Goal: Task Accomplishment & Management: Manage account settings

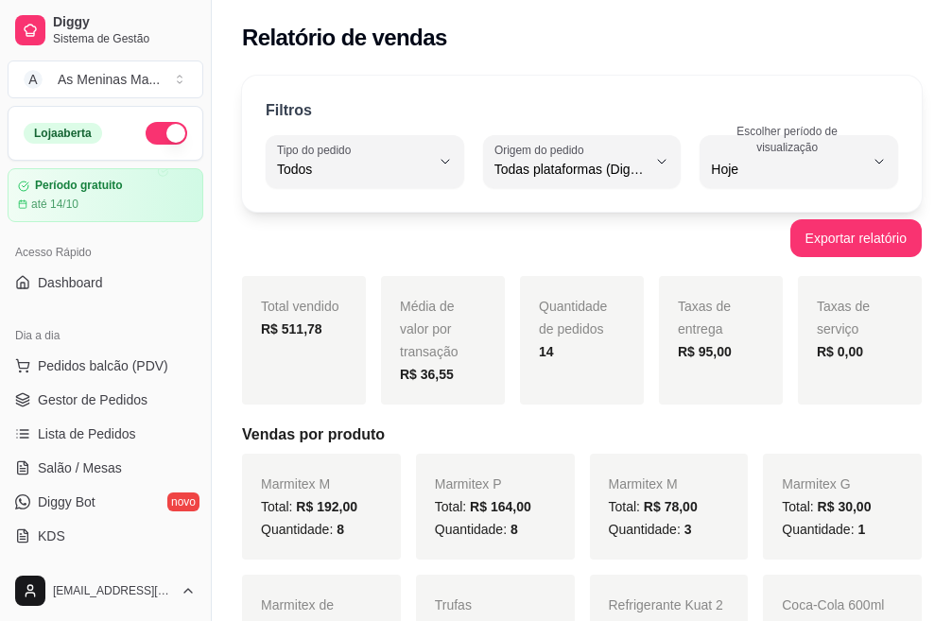
select select "ALL"
select select "0"
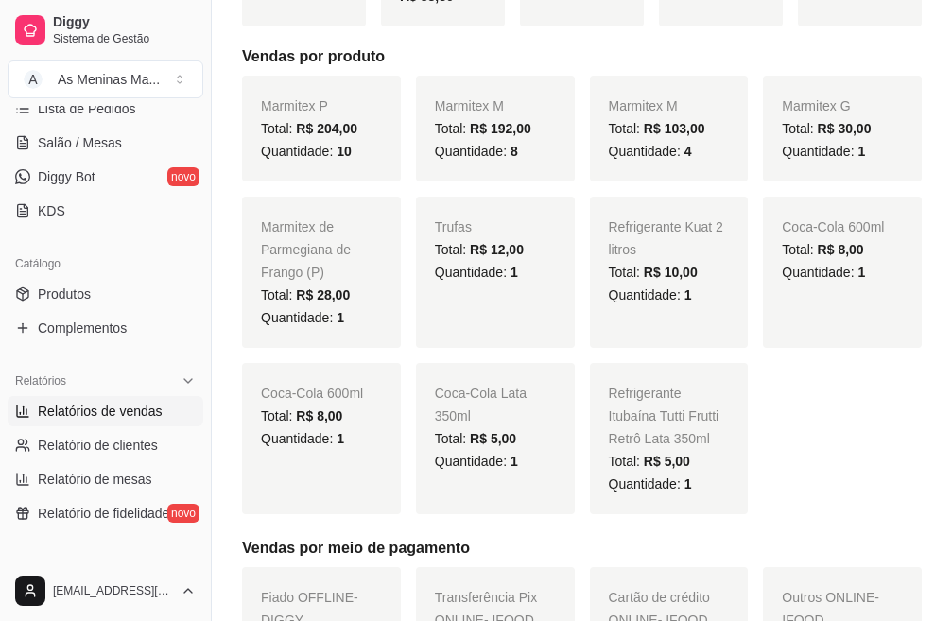
scroll to position [189, 0]
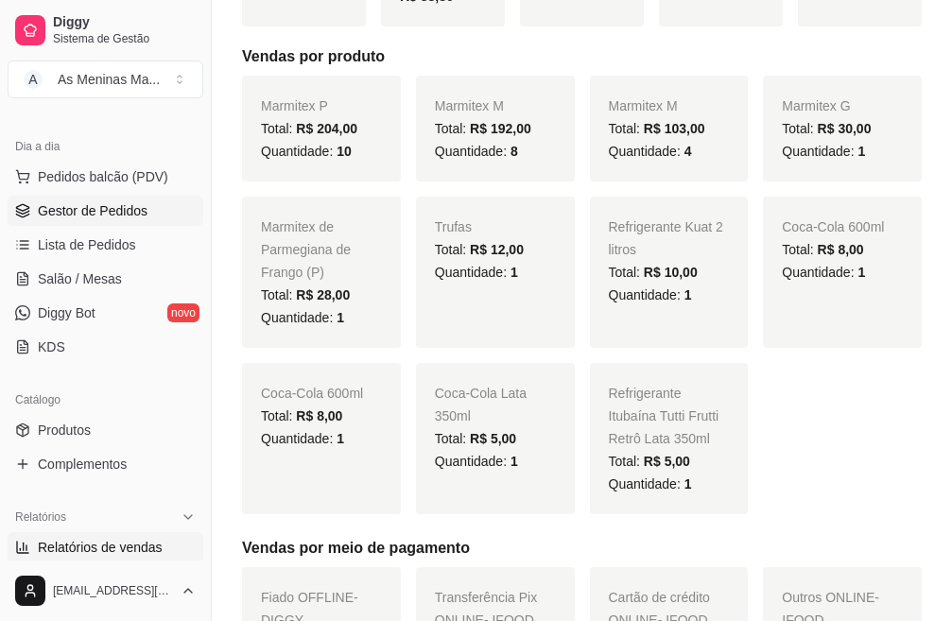
click at [107, 210] on span "Gestor de Pedidos" at bounding box center [93, 210] width 110 height 19
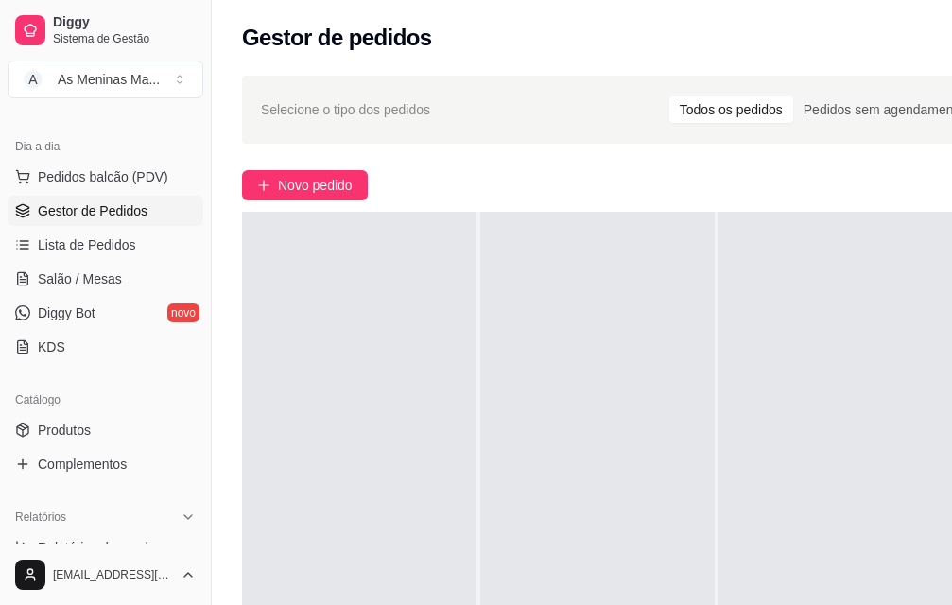
scroll to position [304, 0]
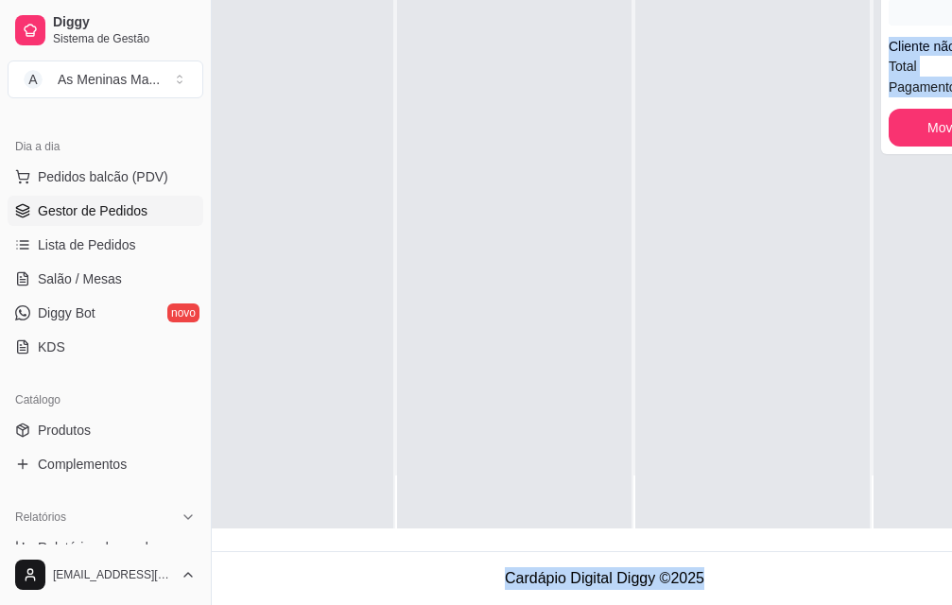
drag, startPoint x: 585, startPoint y: 604, endPoint x: 879, endPoint y: 601, distance: 294.1
click at [869, 317] on body "Diggy Sistema de Gestão A As Meninas Ma ... Loja aberta Período gratuito até 14…" at bounding box center [393, 14] width 952 height 605
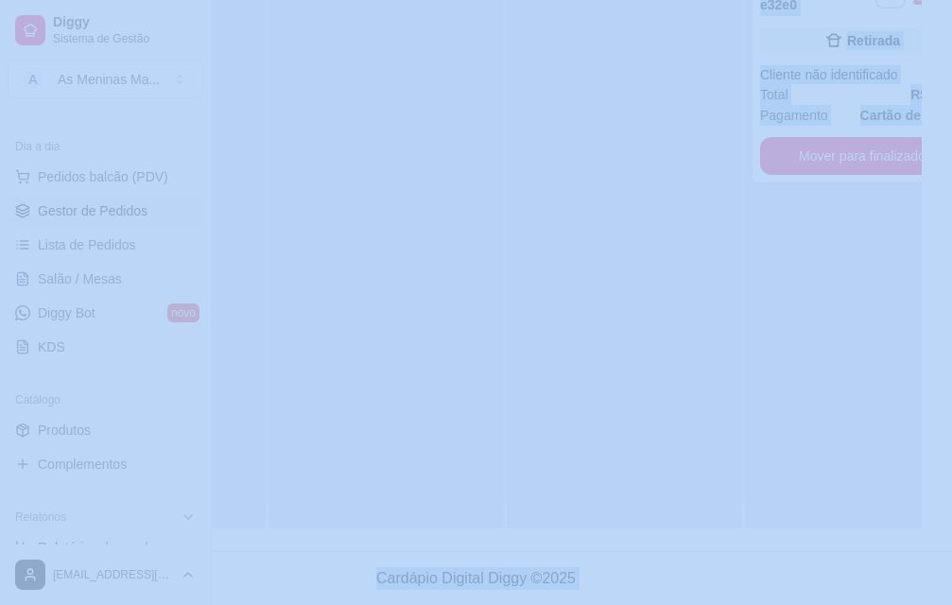
scroll to position [0, 0]
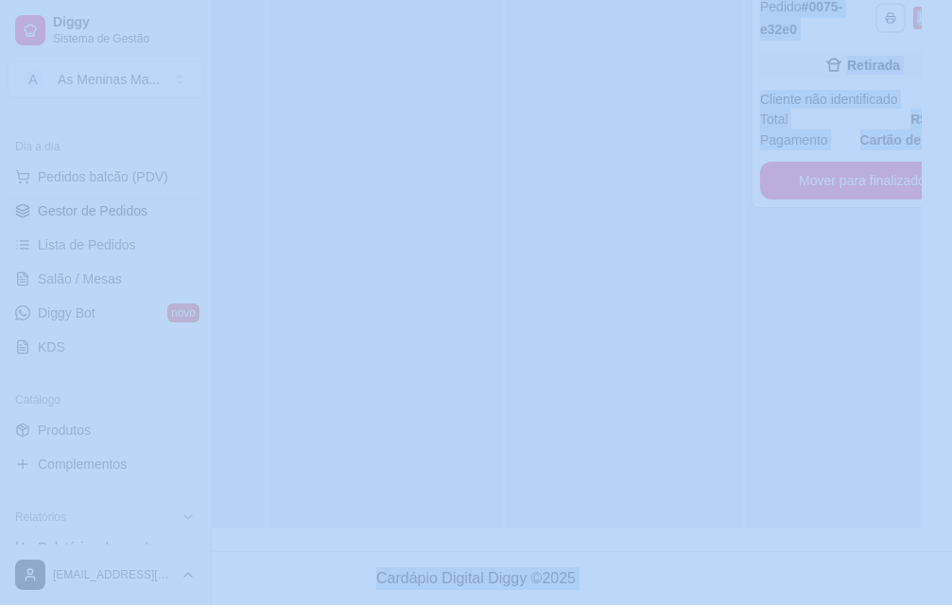
click at [852, 397] on div "**********" at bounding box center [862, 278] width 235 height 605
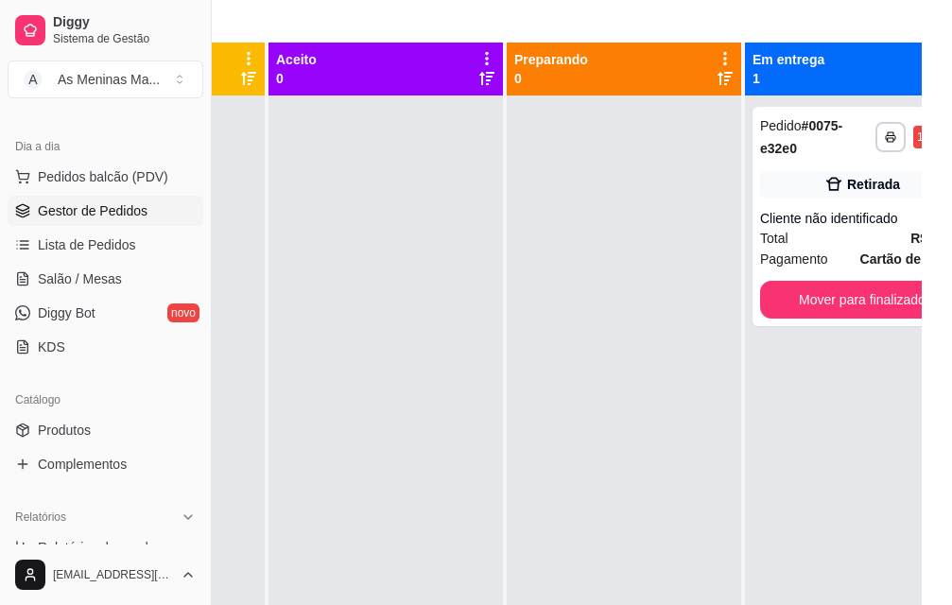
scroll to position [0, 212]
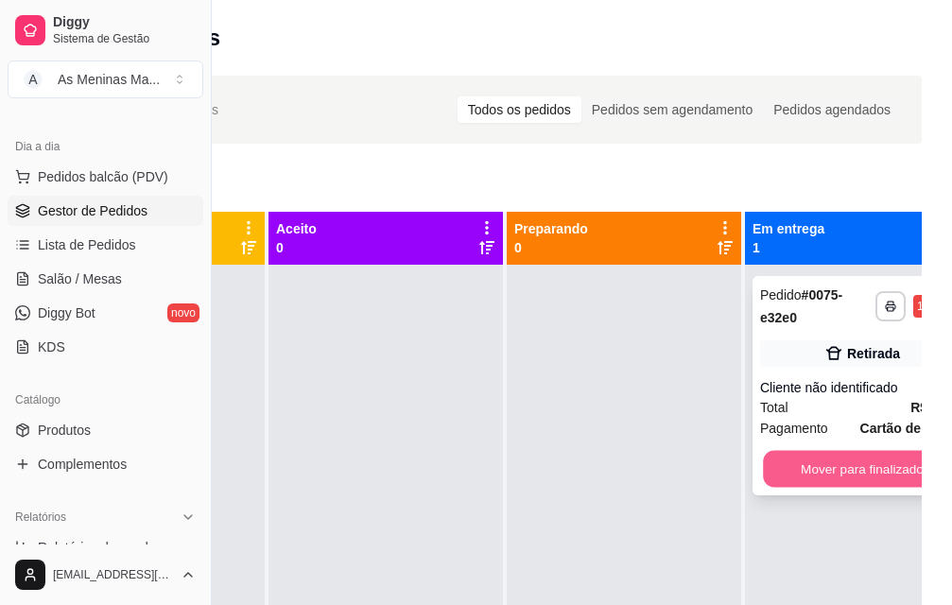
click at [829, 485] on button "Mover para finalizado" at bounding box center [862, 469] width 199 height 37
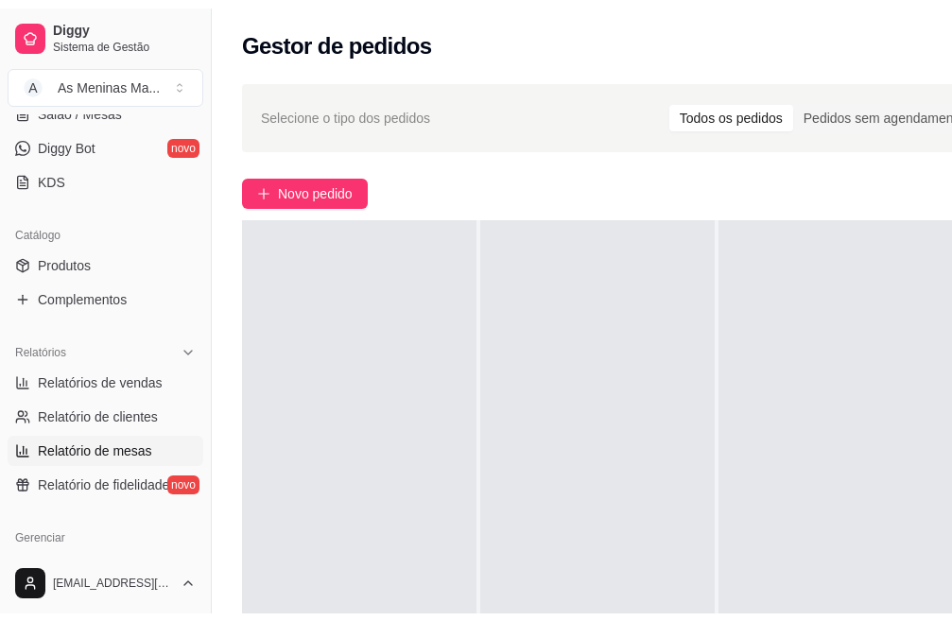
scroll to position [378, 0]
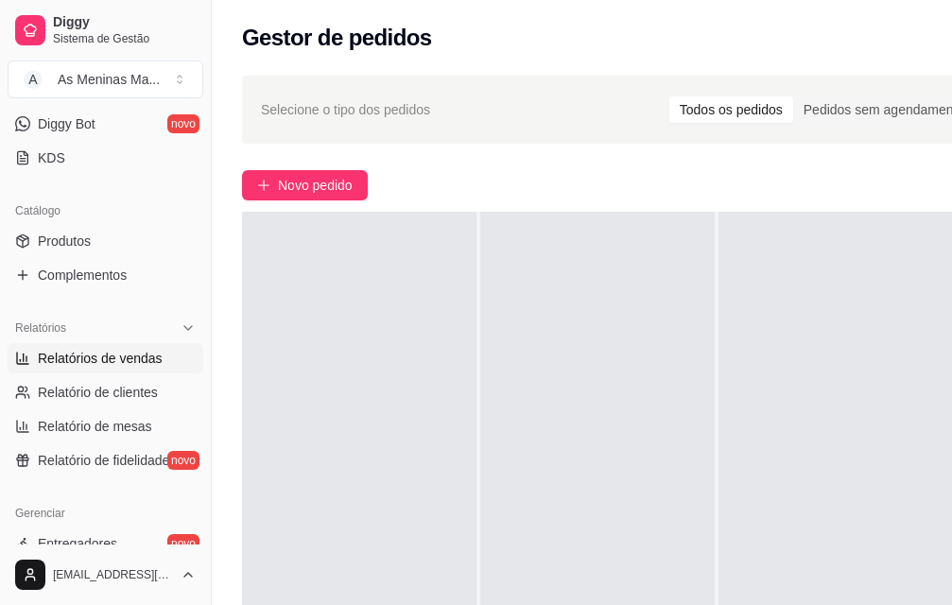
click at [140, 347] on link "Relatórios de vendas" at bounding box center [106, 358] width 196 height 30
select select "ALL"
select select "0"
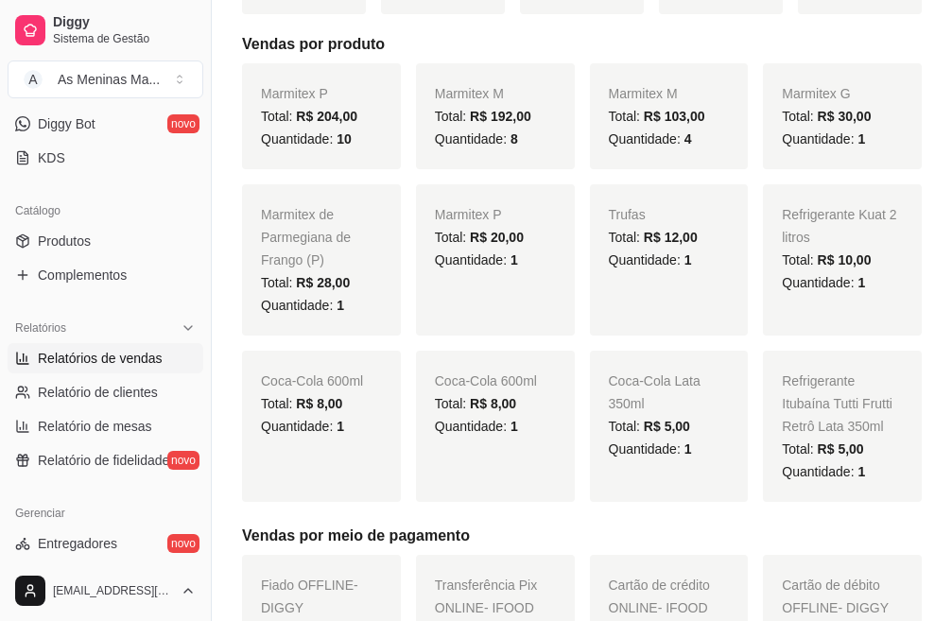
scroll to position [378, 0]
